Goal: Find specific page/section: Find specific page/section

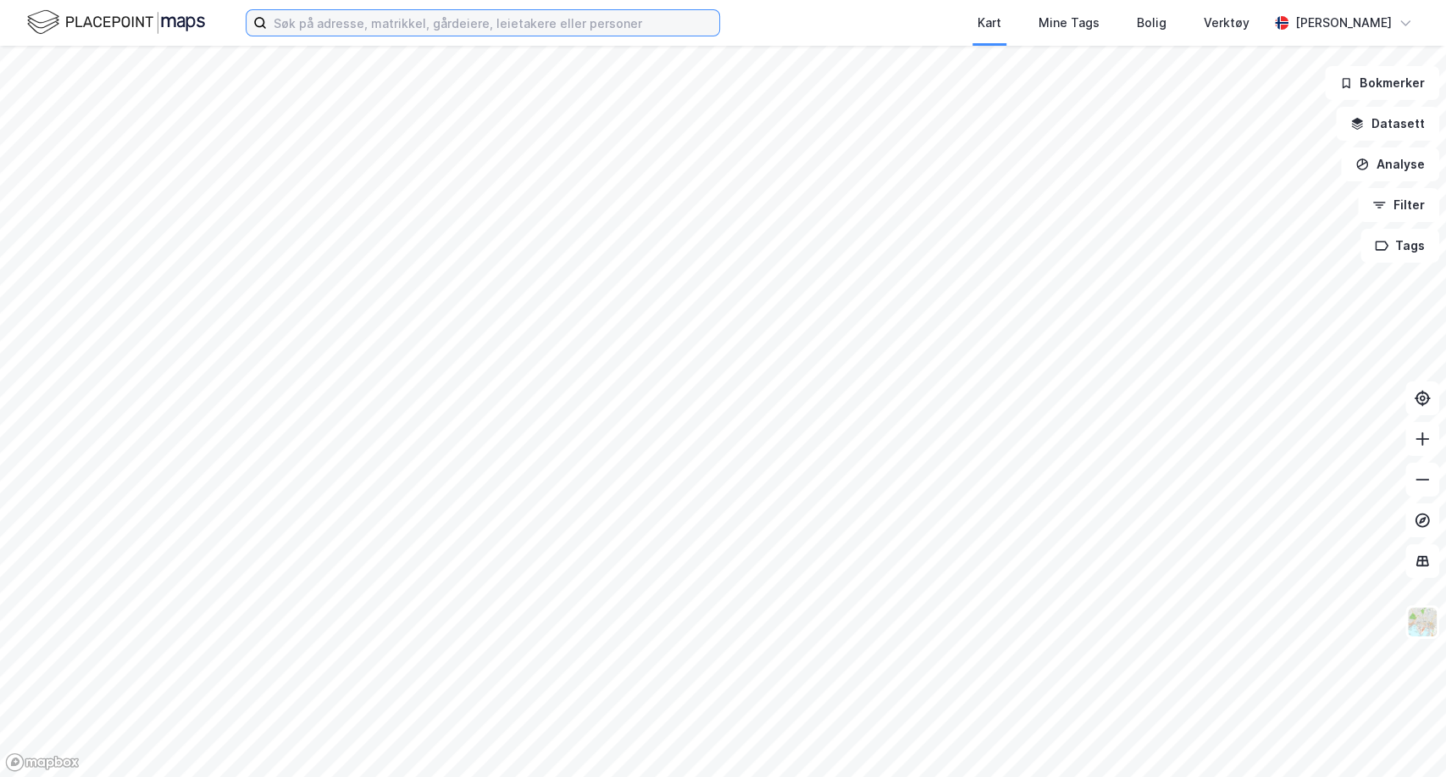
click at [319, 24] on input at bounding box center [493, 22] width 452 height 25
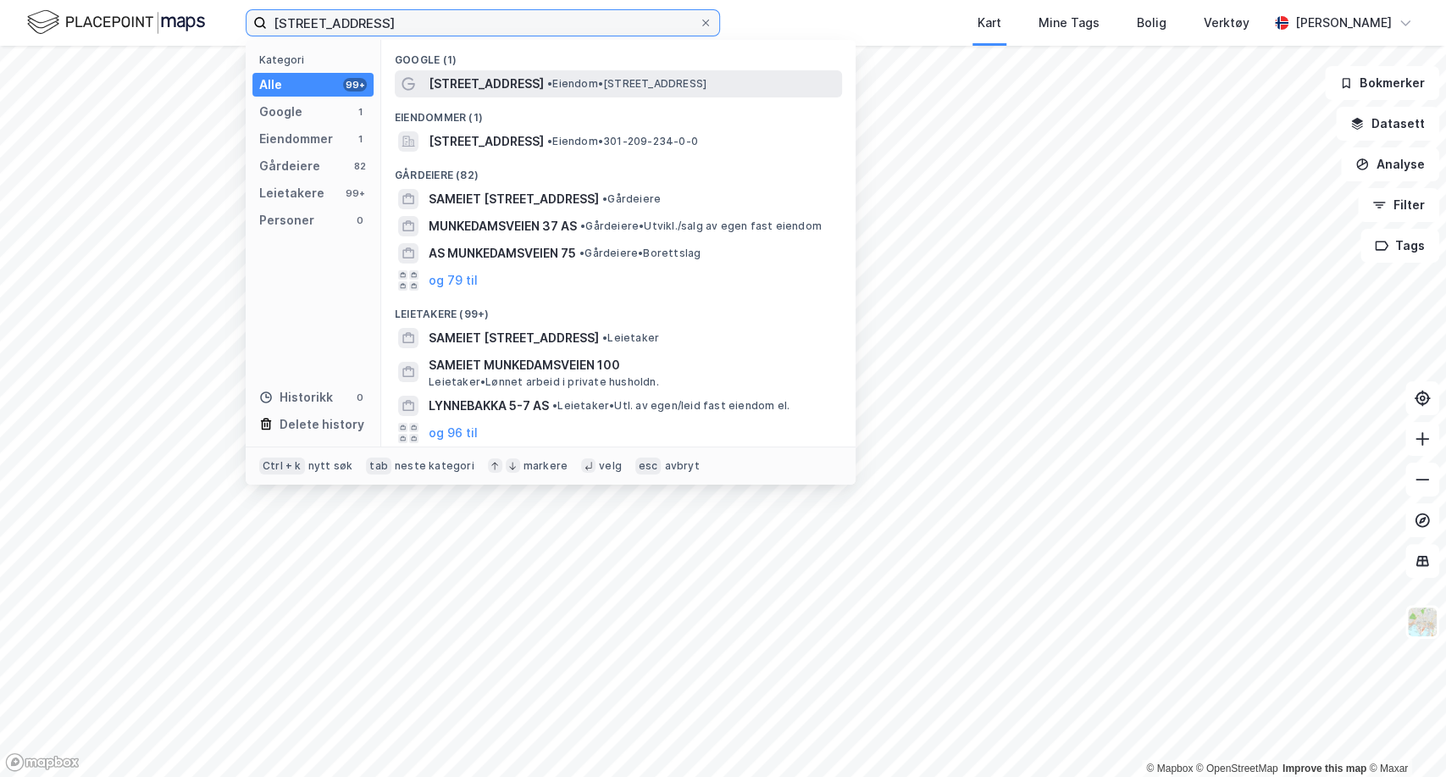
type input "[STREET_ADDRESS]"
click at [481, 90] on span "[STREET_ADDRESS]" at bounding box center [486, 84] width 115 height 20
